Goal: Transaction & Acquisition: Obtain resource

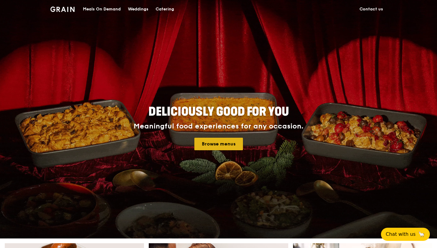
click at [229, 147] on link "Browse menus" at bounding box center [218, 144] width 49 height 13
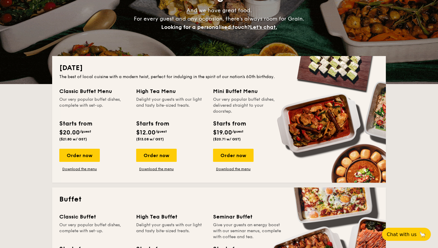
scroll to position [155, 0]
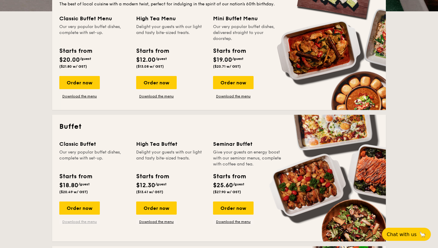
click at [86, 220] on link "Download the menu" at bounding box center [79, 221] width 41 height 5
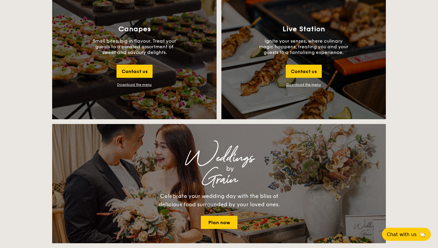
scroll to position [692, 0]
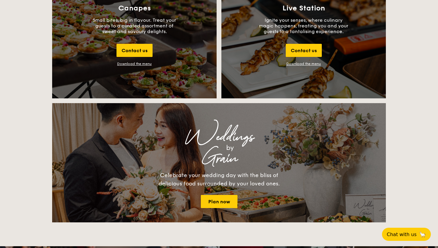
click at [309, 63] on link "Download the menu" at bounding box center [303, 64] width 35 height 4
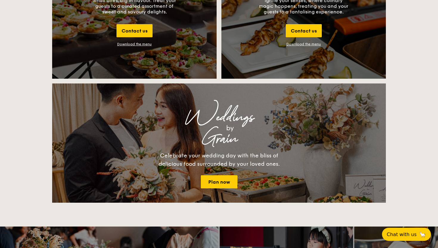
scroll to position [664, 0]
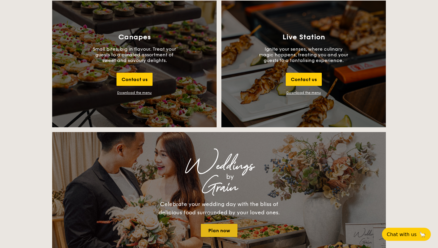
click at [227, 234] on link "Plan now" at bounding box center [219, 230] width 37 height 13
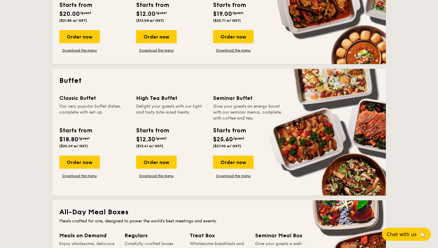
scroll to position [373, 0]
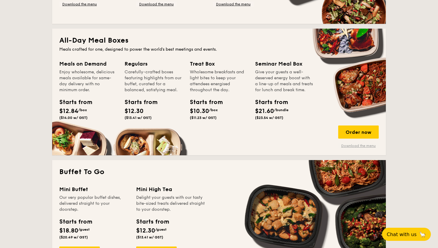
click at [354, 147] on link "Download the menu" at bounding box center [358, 145] width 41 height 5
